Goal: Navigation & Orientation: Find specific page/section

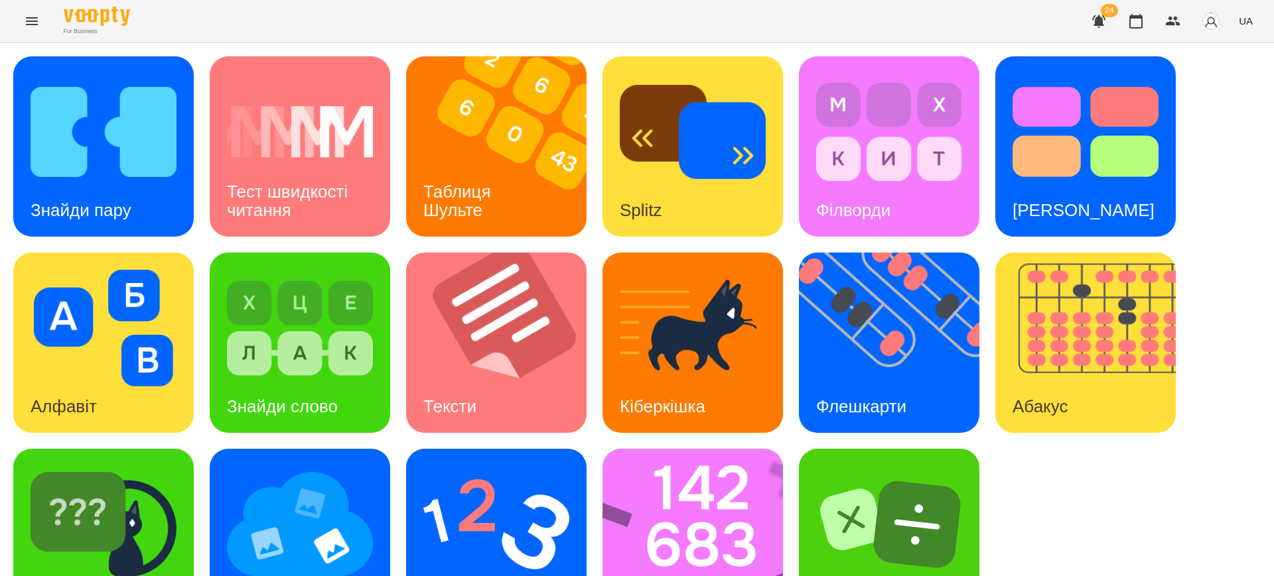
click at [1254, 28] on button "UA" at bounding box center [1245, 21] width 25 height 25
click at [1215, 51] on div "English" at bounding box center [1221, 51] width 68 height 24
click at [25, 29] on icon "Menu" at bounding box center [32, 21] width 16 height 16
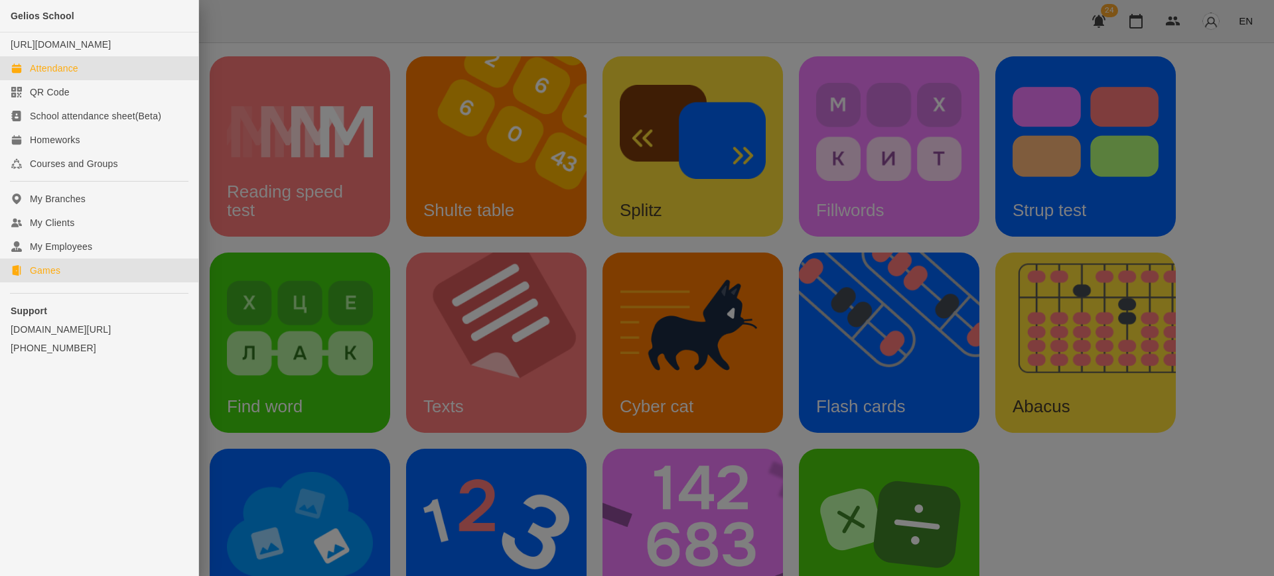
click at [65, 75] on div "Attendance" at bounding box center [54, 68] width 48 height 13
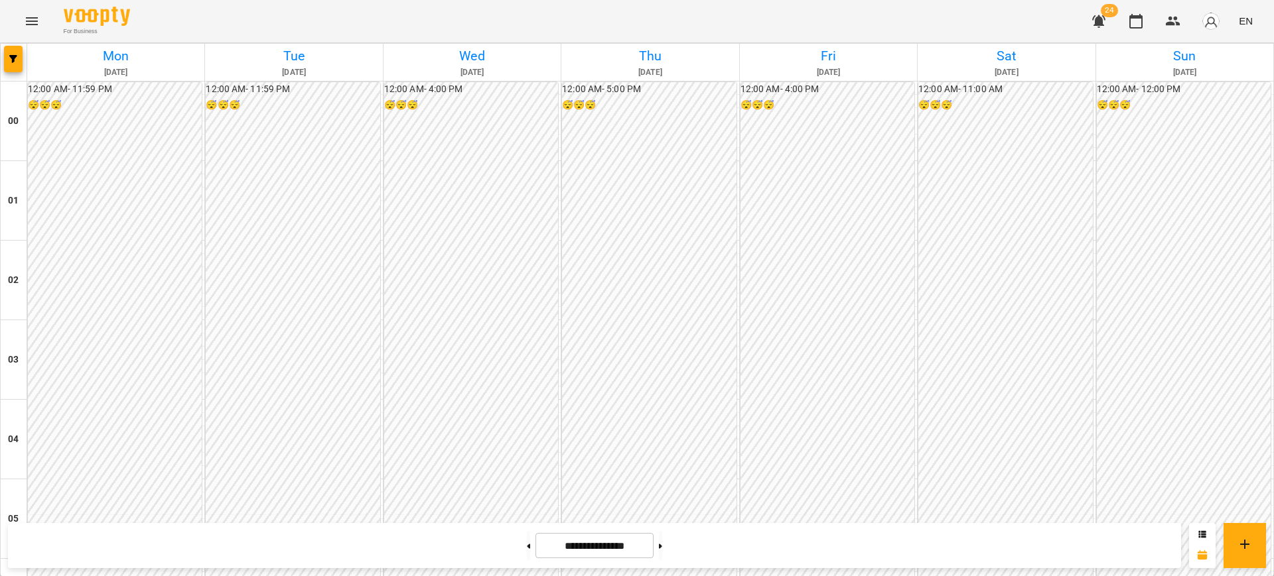
scroll to position [1274, 0]
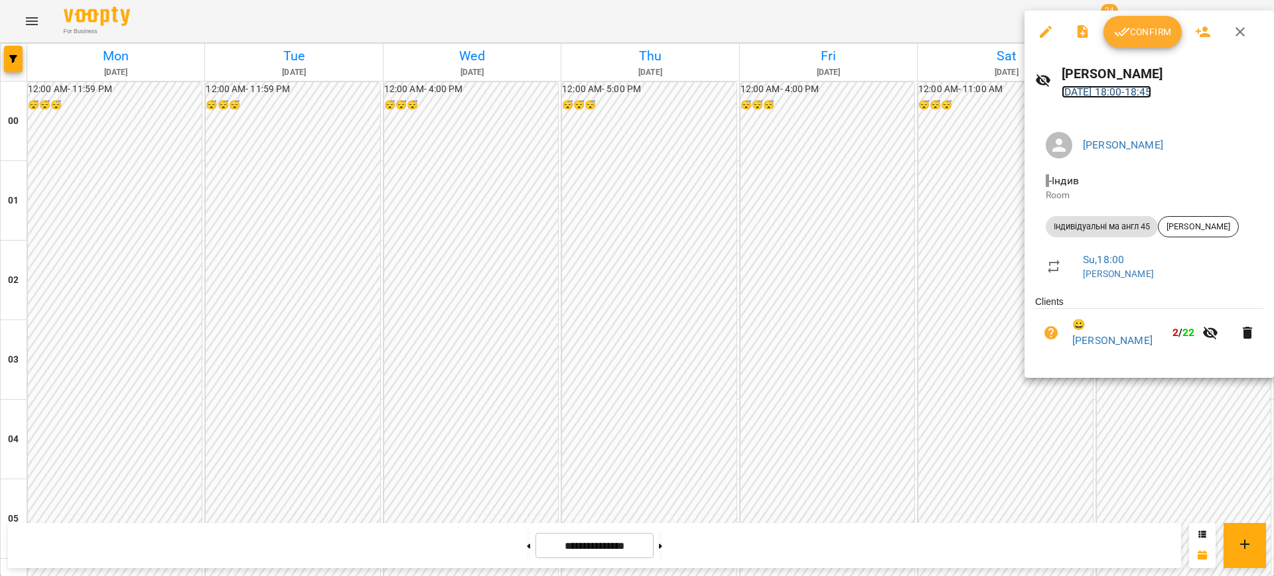
click at [1096, 88] on link "[DATE] 18:00 - 18:45" at bounding box center [1106, 92] width 90 height 13
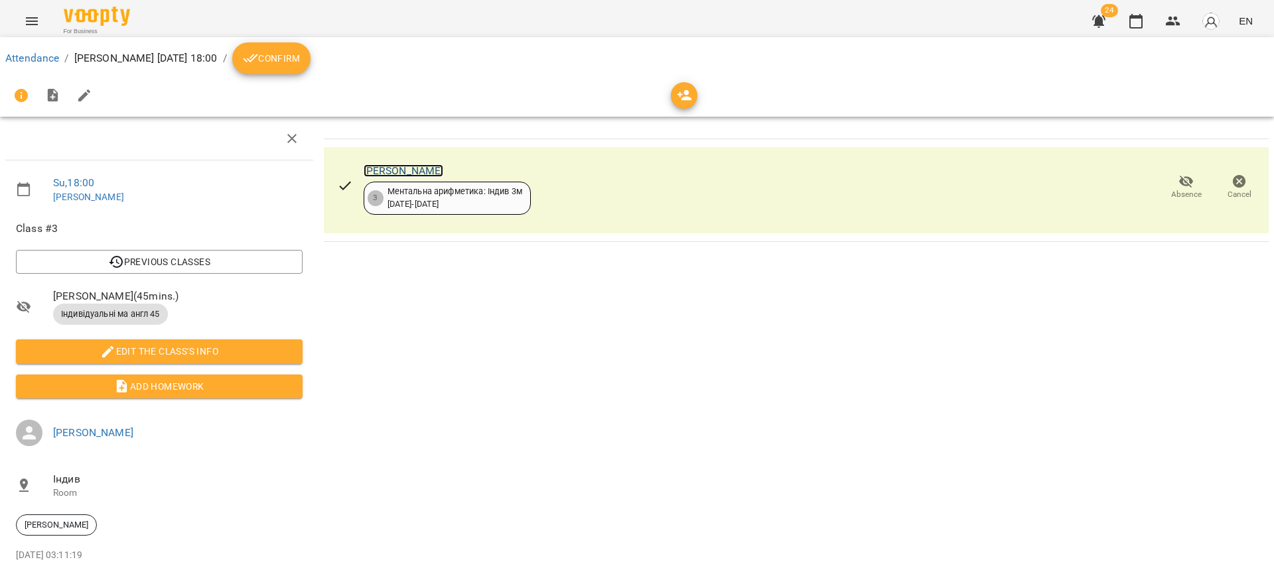
click at [432, 167] on link "[PERSON_NAME]" at bounding box center [404, 171] width 80 height 13
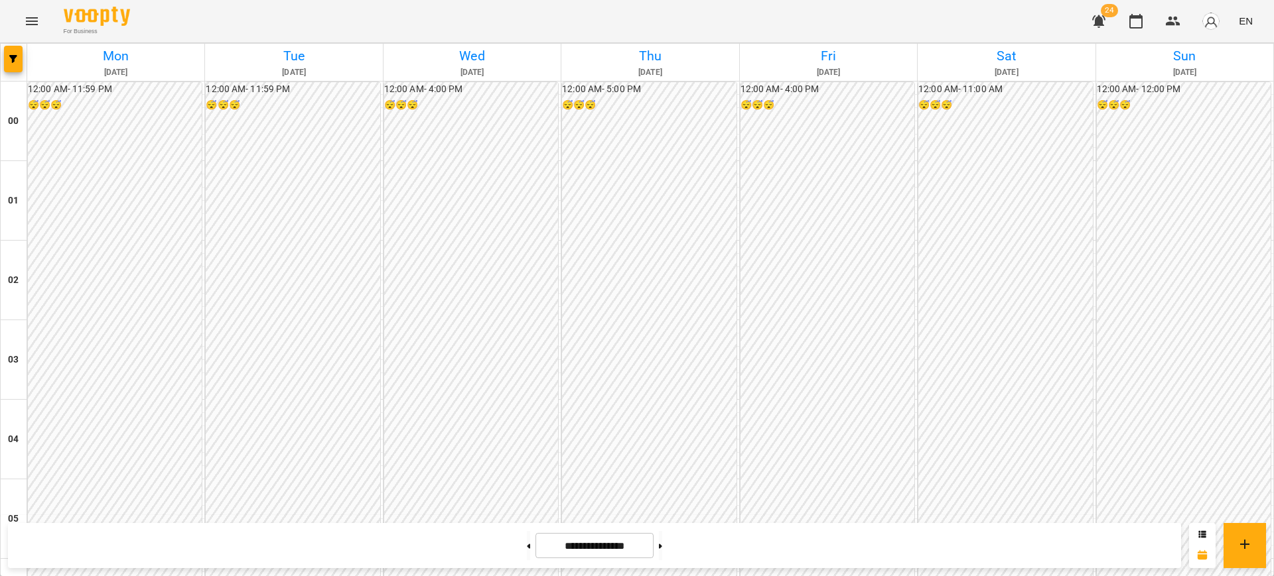
scroll to position [1245, 0]
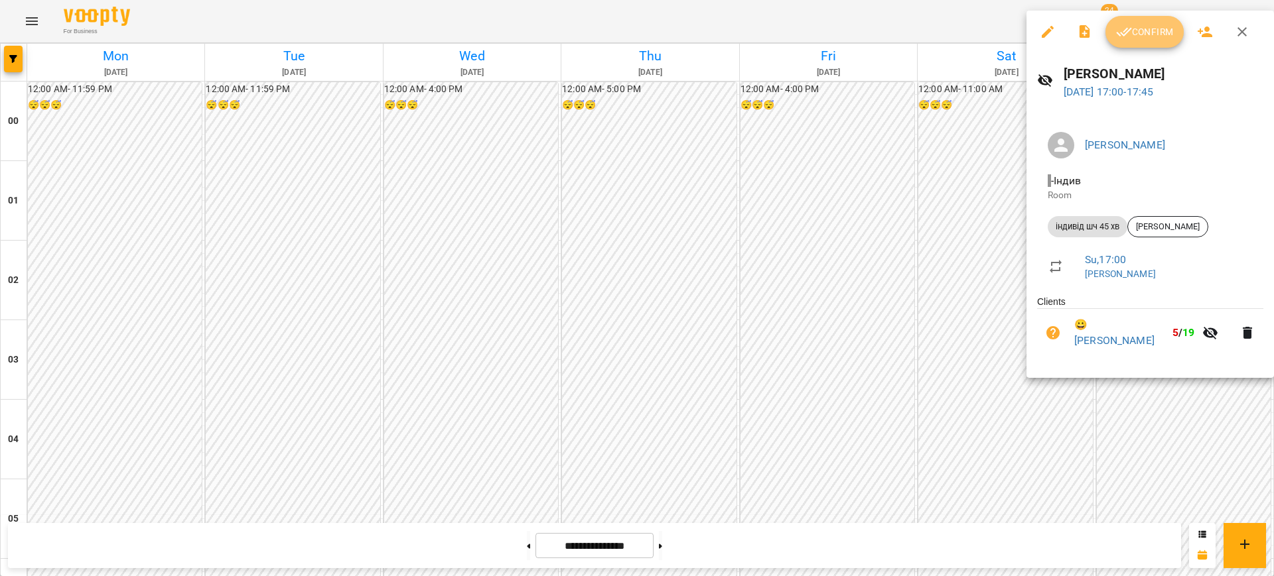
click at [1125, 33] on icon "button" at bounding box center [1123, 32] width 15 height 9
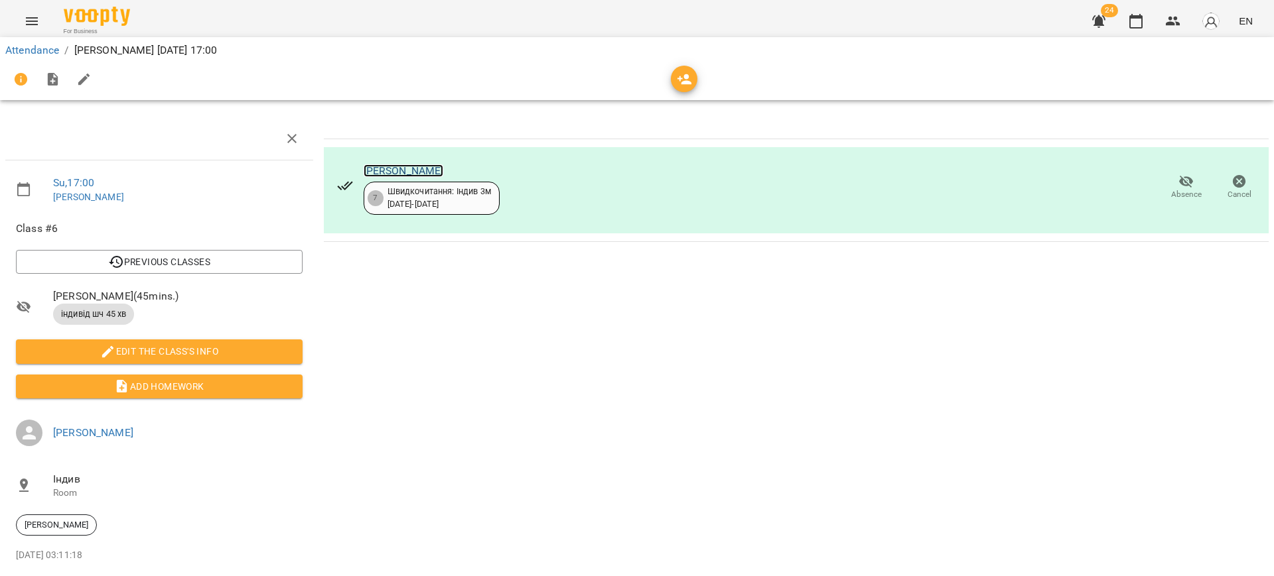
click at [417, 168] on link "[PERSON_NAME]" at bounding box center [404, 171] width 80 height 13
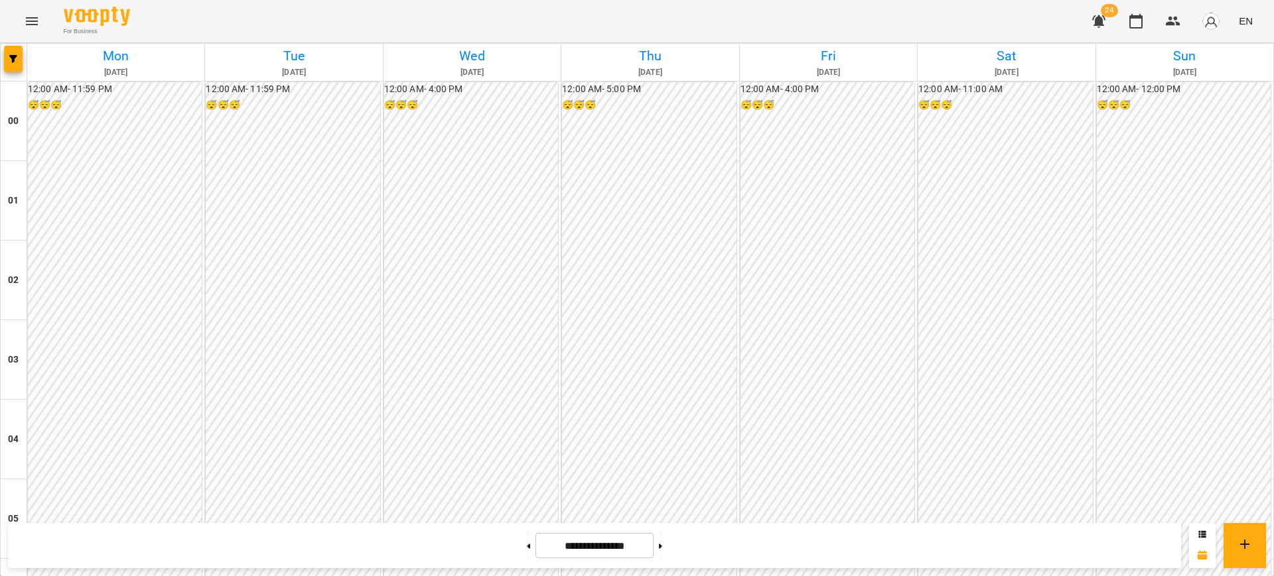
scroll to position [1256, 0]
click at [36, 19] on icon "Menu" at bounding box center [32, 21] width 16 height 16
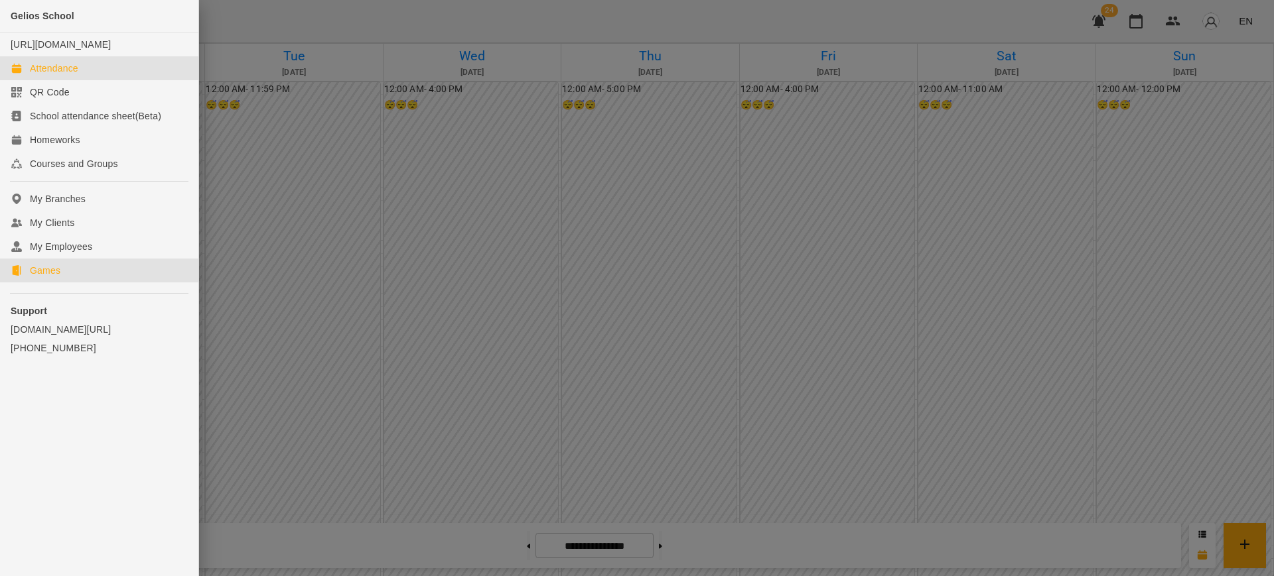
click at [56, 277] on div "Games" at bounding box center [45, 270] width 31 height 13
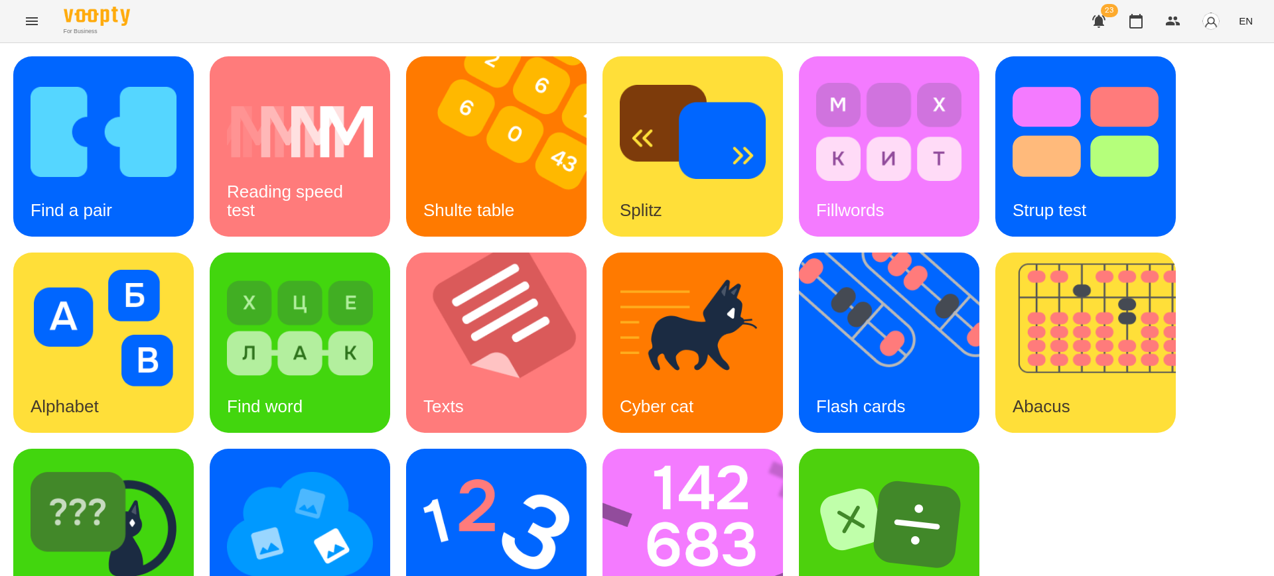
click at [35, 23] on icon "Menu" at bounding box center [32, 21] width 16 height 16
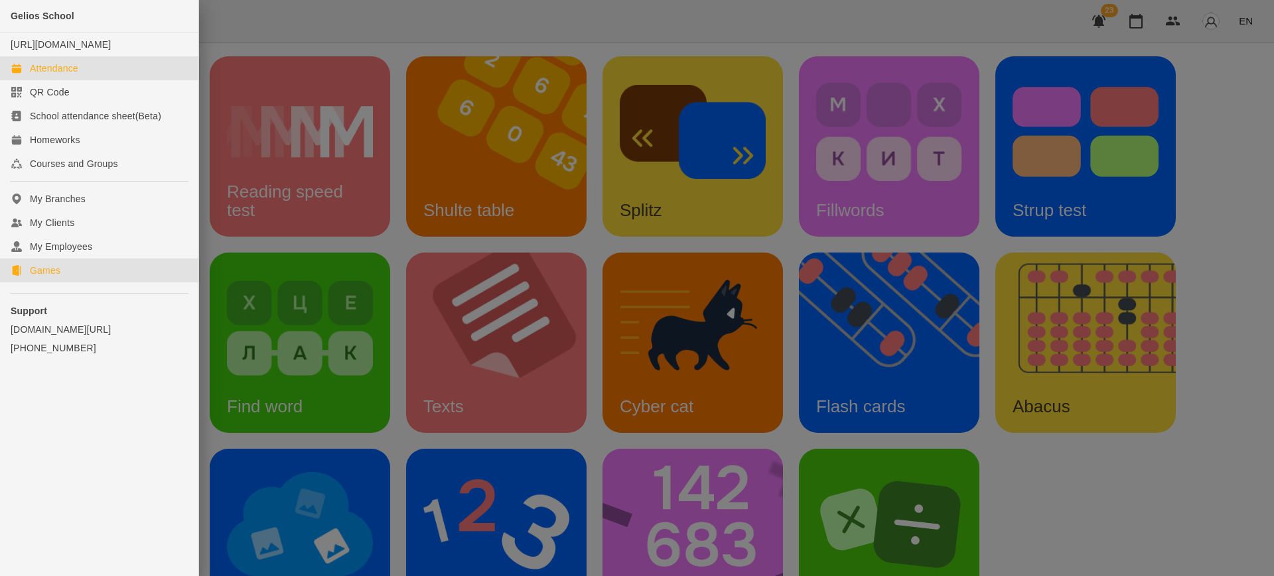
click at [66, 75] on div "Attendance" at bounding box center [54, 68] width 48 height 13
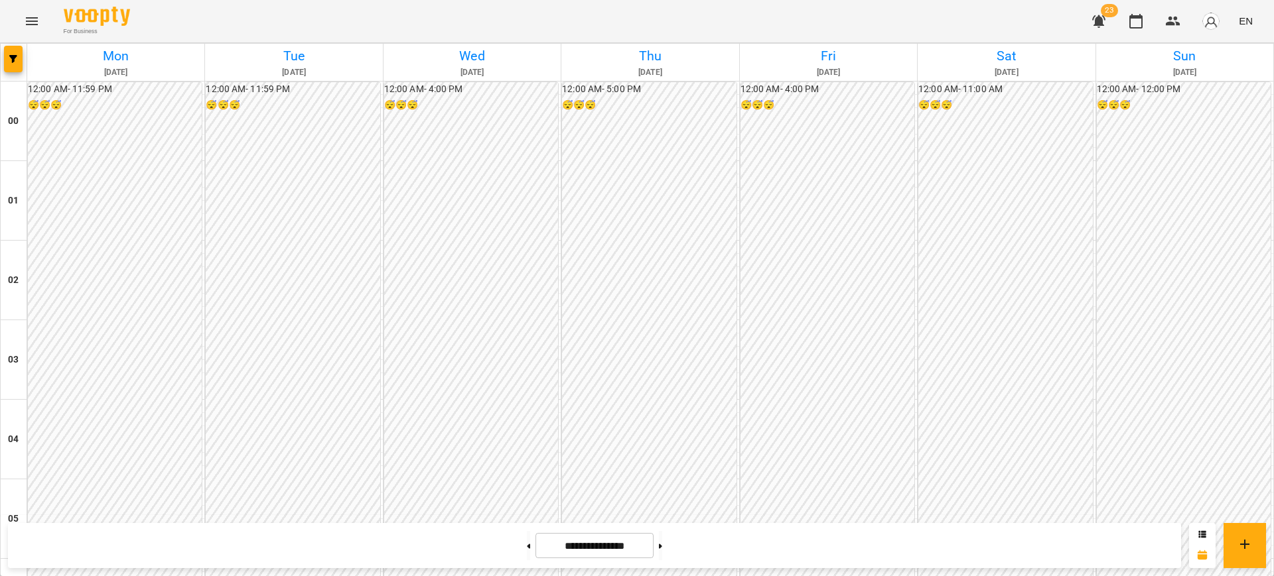
scroll to position [1224, 0]
click at [47, 22] on button "Menu" at bounding box center [32, 21] width 32 height 32
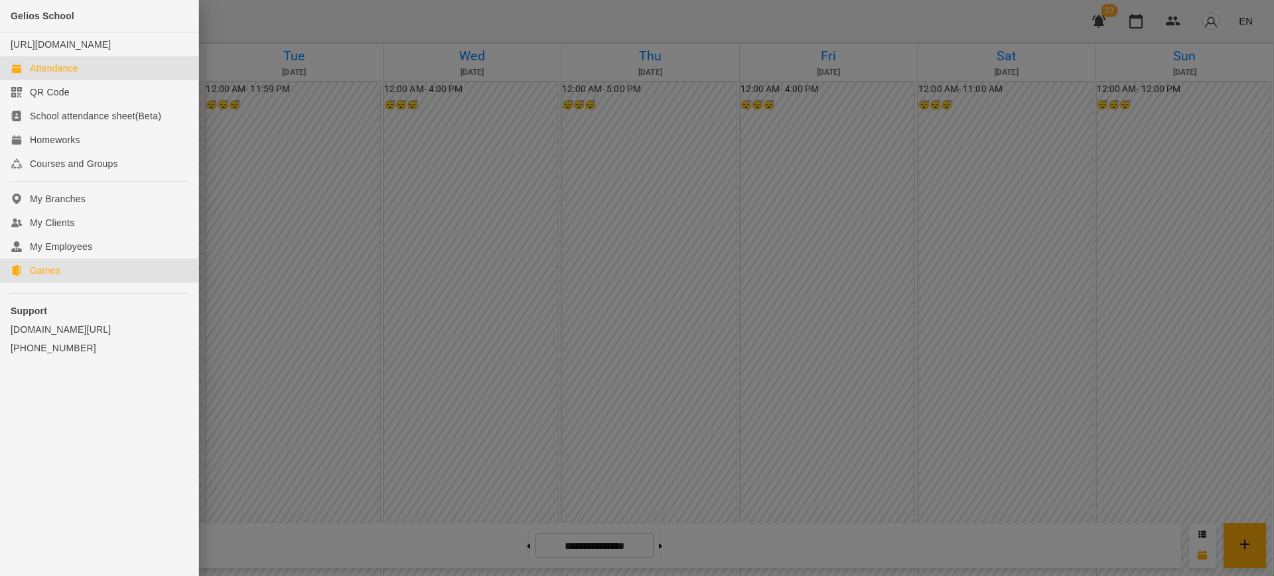
click at [50, 277] on div "Games" at bounding box center [45, 270] width 31 height 13
